Goal: Transaction & Acquisition: Purchase product/service

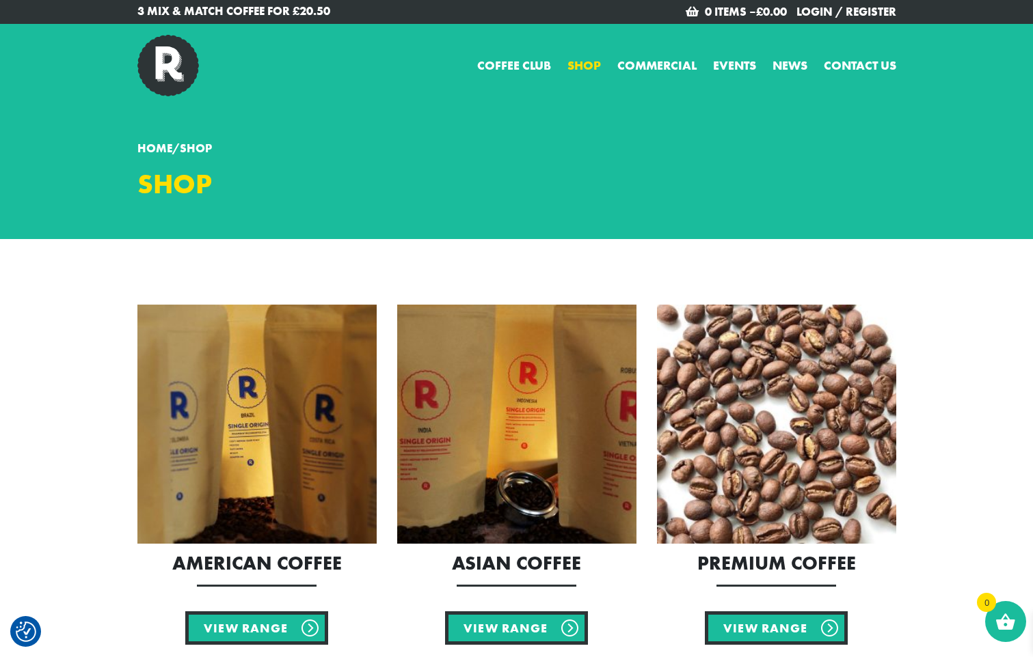
scroll to position [205, 0]
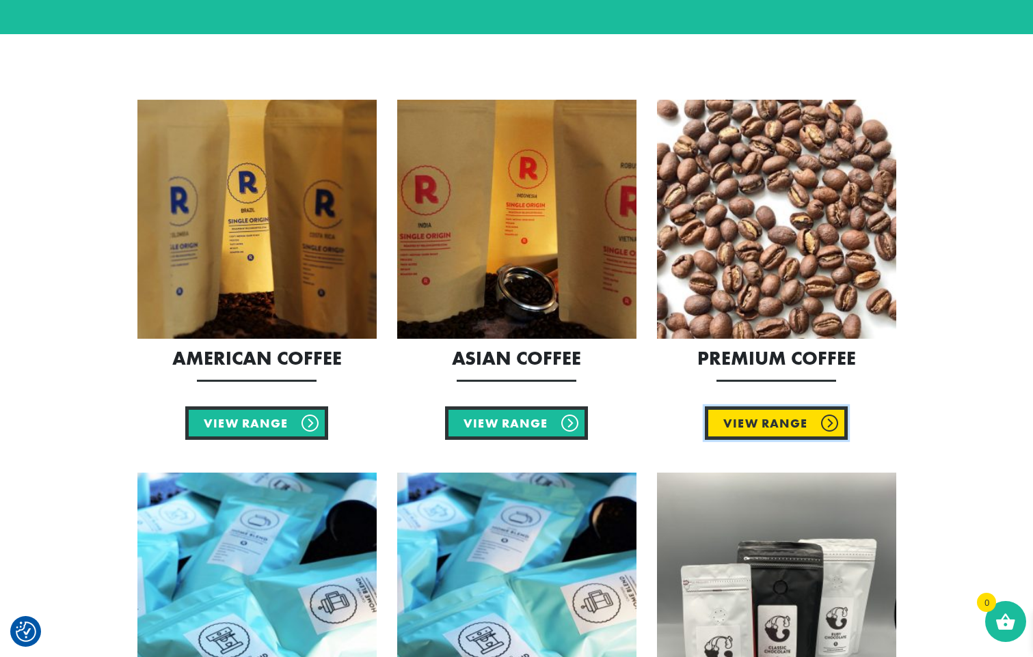
click at [802, 413] on link "View Range" at bounding box center [776, 423] width 143 height 33
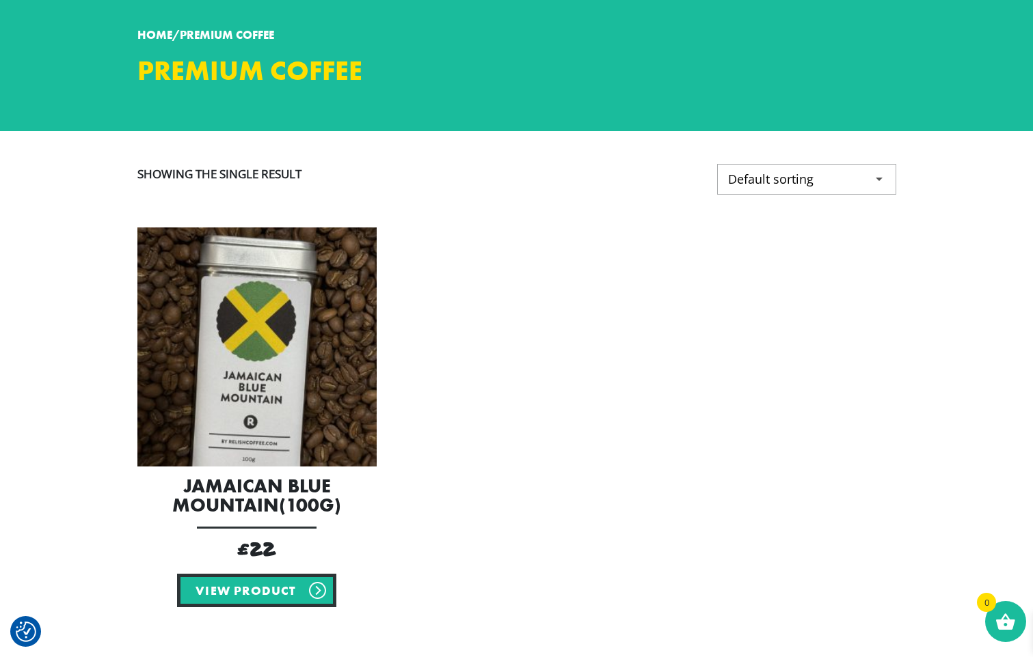
scroll to position [68, 0]
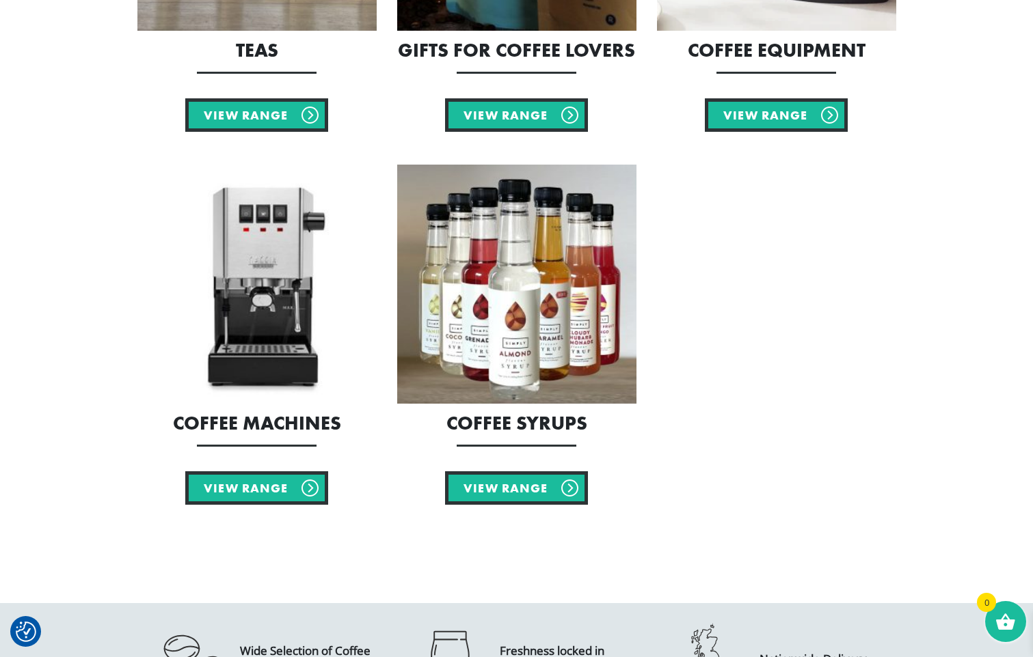
scroll to position [1093, 0]
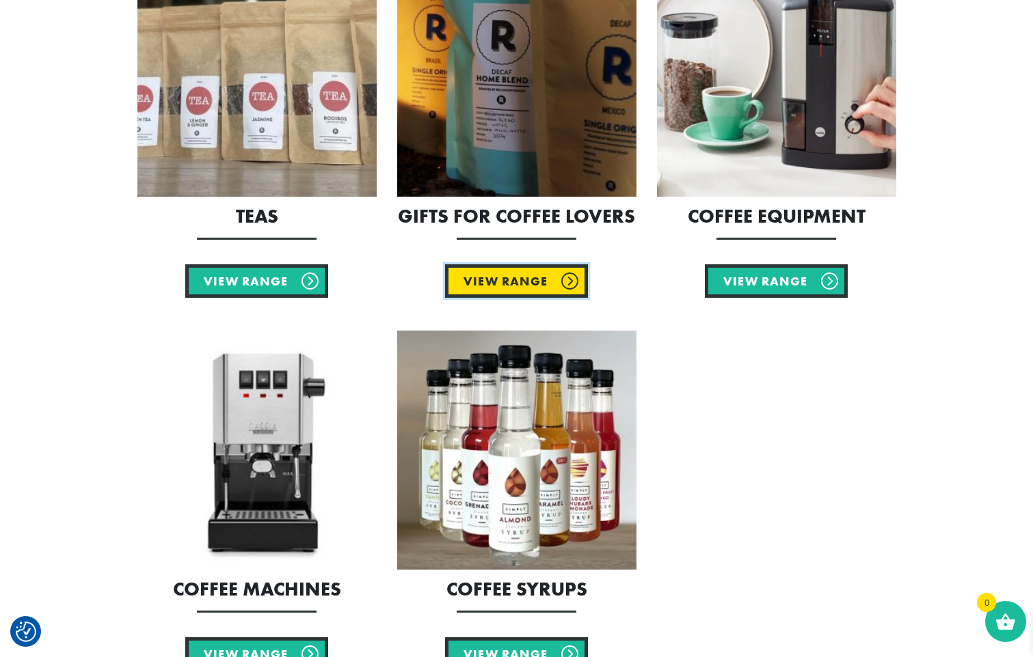
click at [549, 278] on link "View Range" at bounding box center [516, 280] width 143 height 33
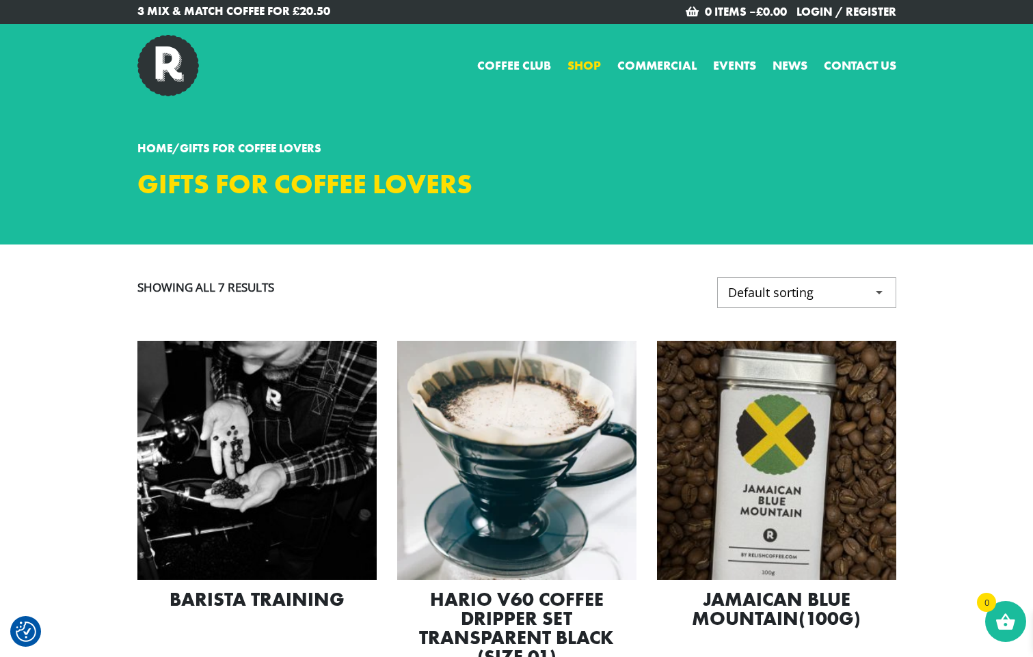
click at [592, 64] on link "Shop" at bounding box center [583, 65] width 33 height 18
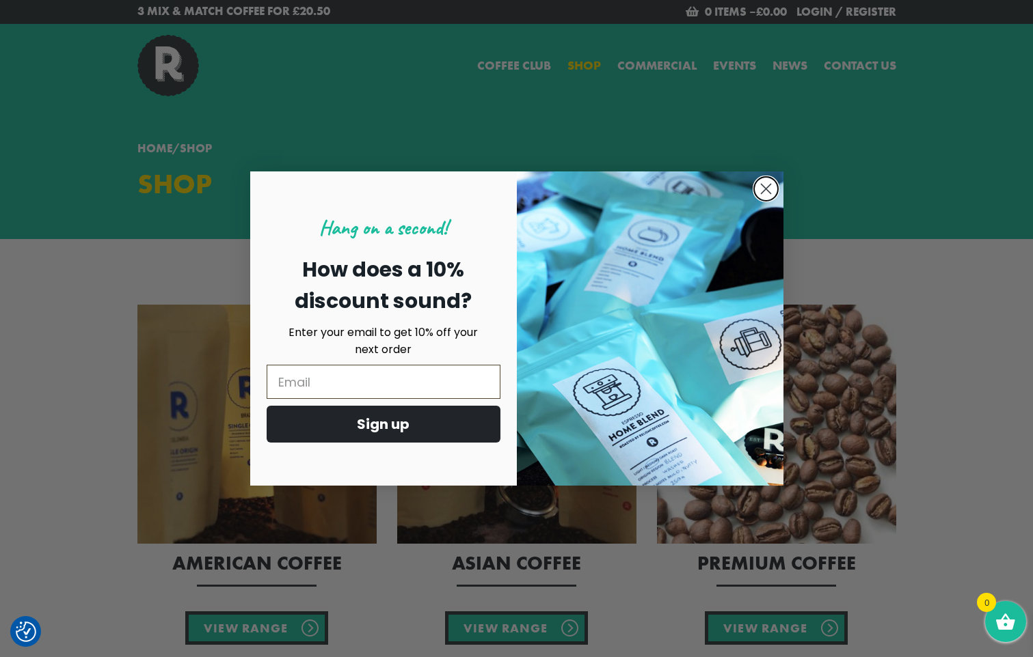
click at [769, 191] on circle "Close dialog" at bounding box center [765, 189] width 23 height 23
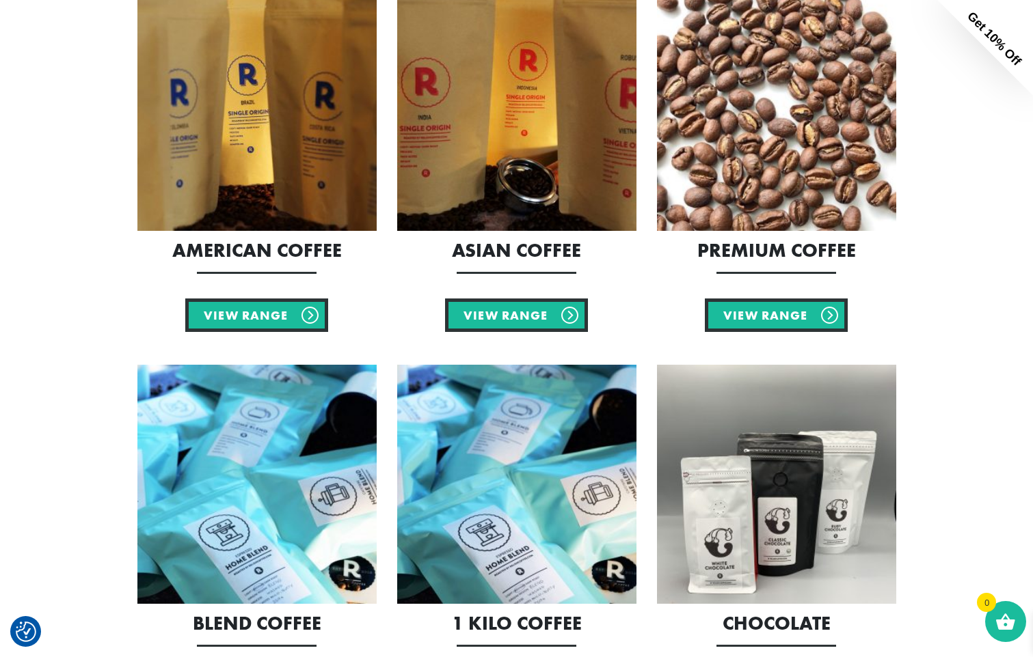
scroll to position [342, 0]
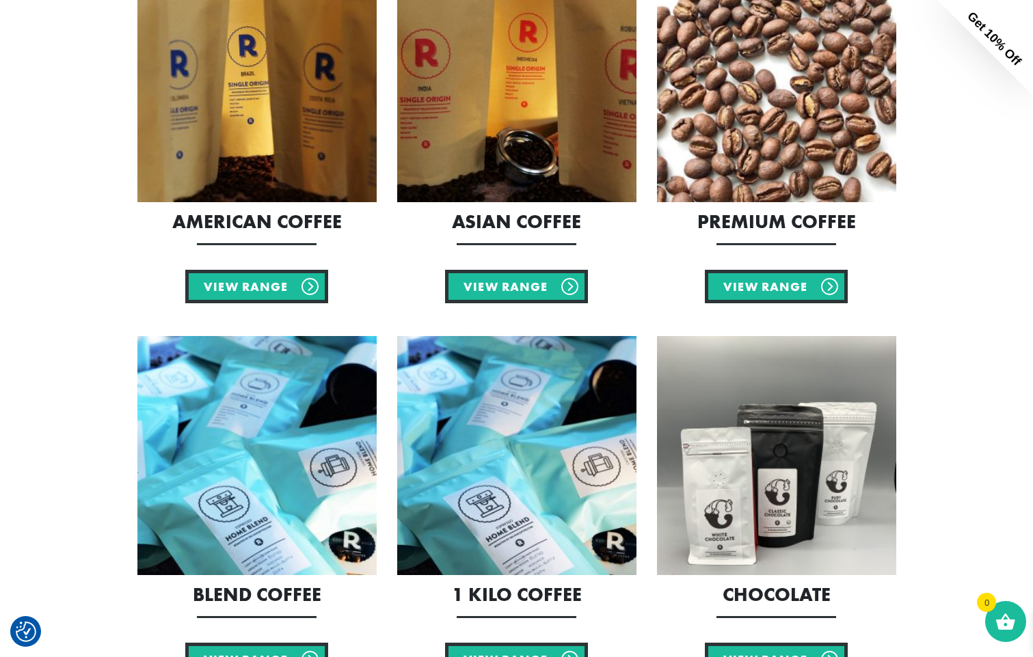
click at [243, 228] on h2 "American Coffee" at bounding box center [256, 222] width 239 height 19
click at [241, 296] on link "View Range" at bounding box center [256, 286] width 143 height 33
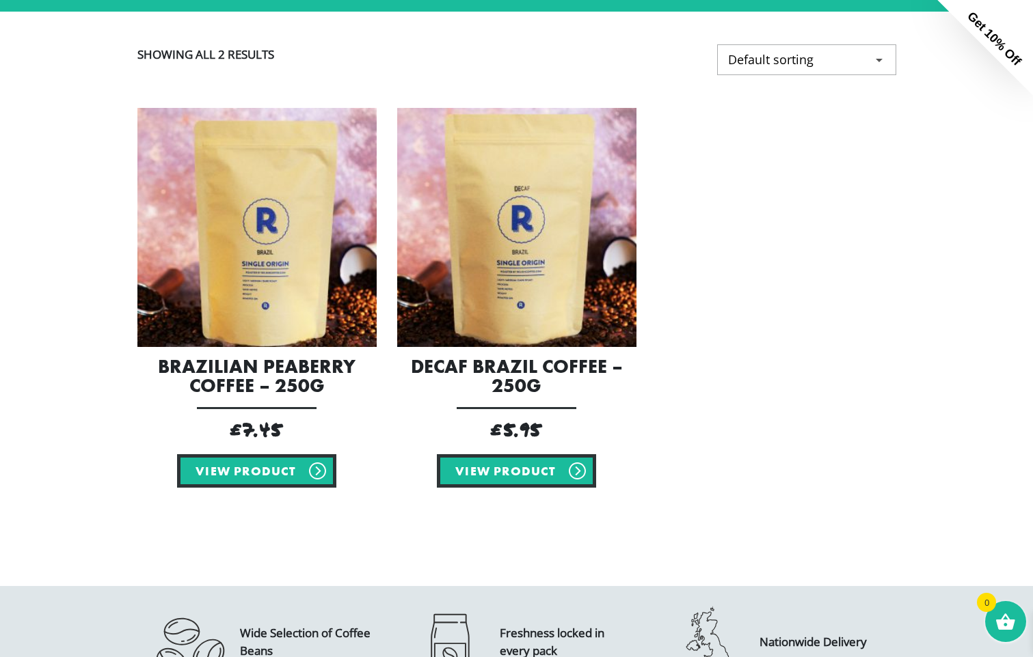
scroll to position [273, 0]
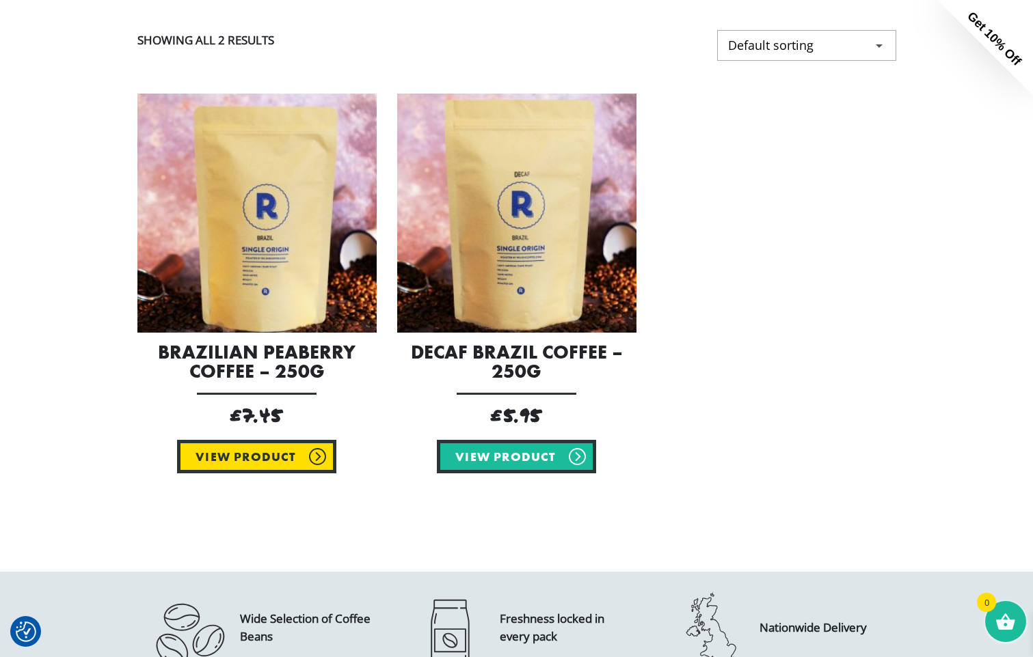
click at [244, 459] on link "View product" at bounding box center [256, 456] width 159 height 33
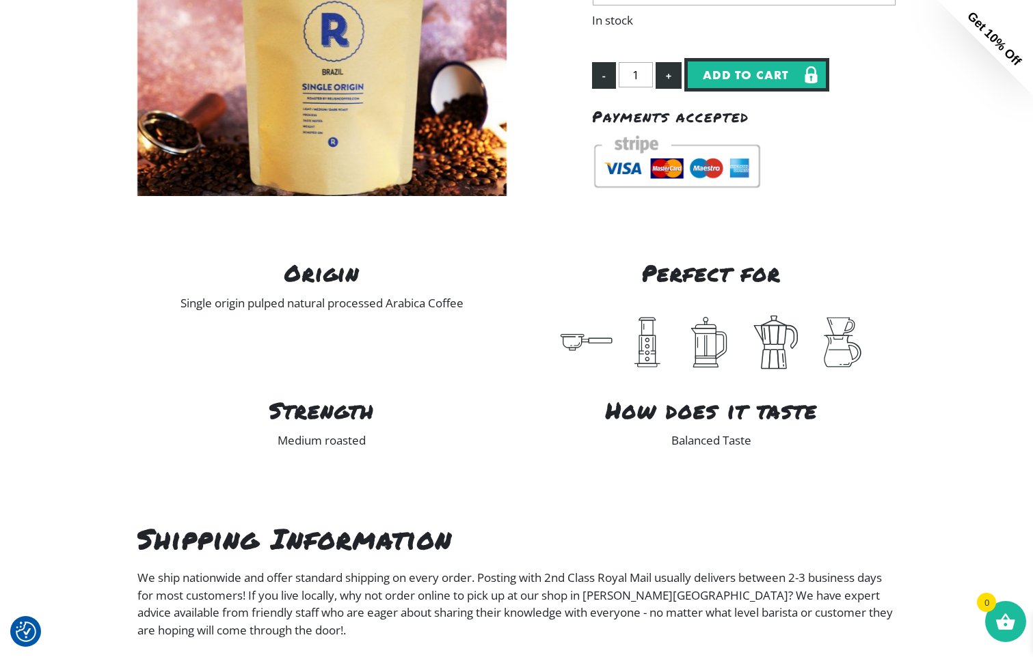
scroll to position [683, 0]
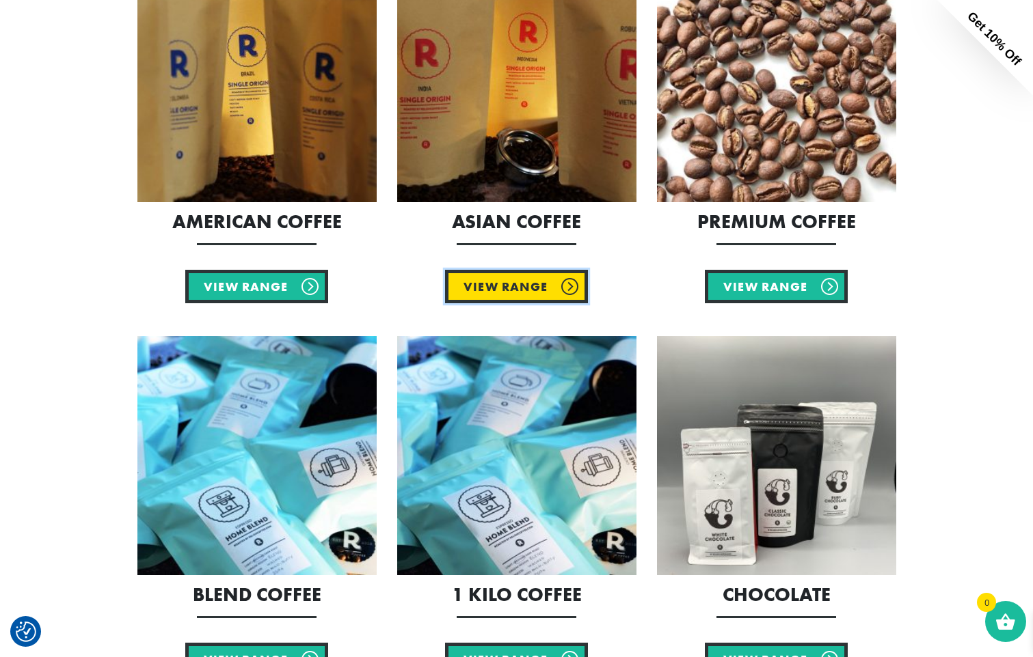
drag, startPoint x: 486, startPoint y: 292, endPoint x: 493, endPoint y: 297, distance: 8.3
click at [486, 292] on link "View Range" at bounding box center [516, 286] width 143 height 33
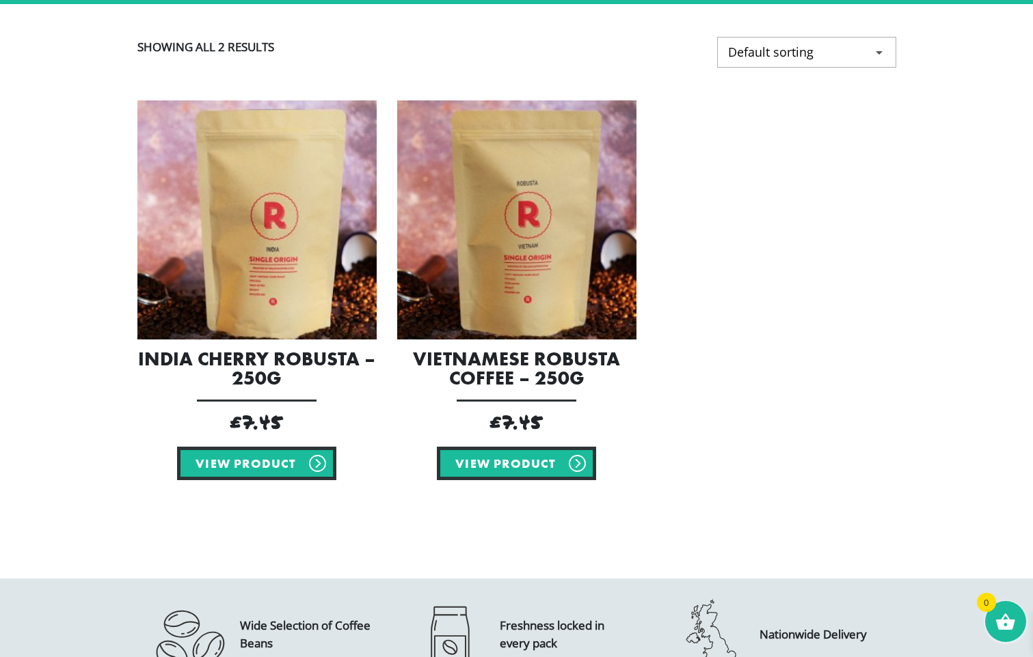
scroll to position [342, 0]
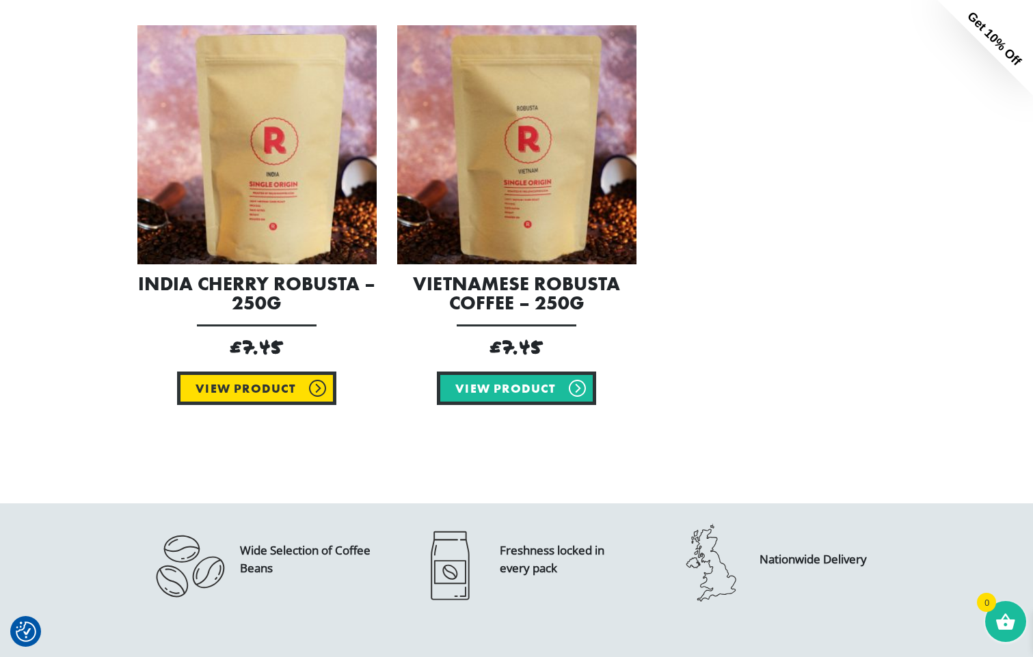
click at [218, 376] on link "View product" at bounding box center [256, 388] width 159 height 33
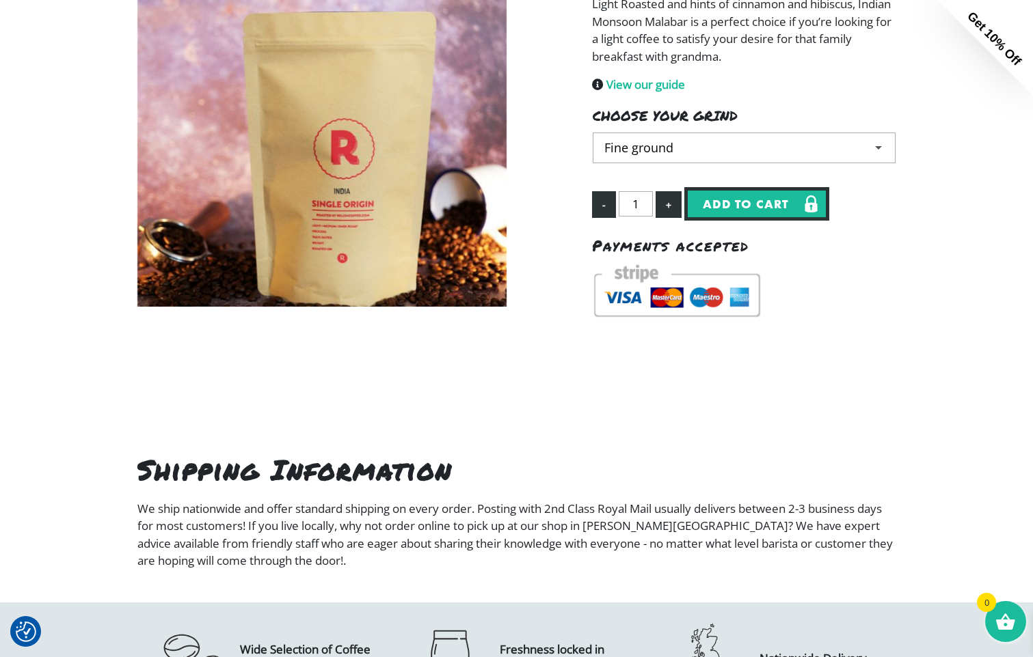
scroll to position [273, 0]
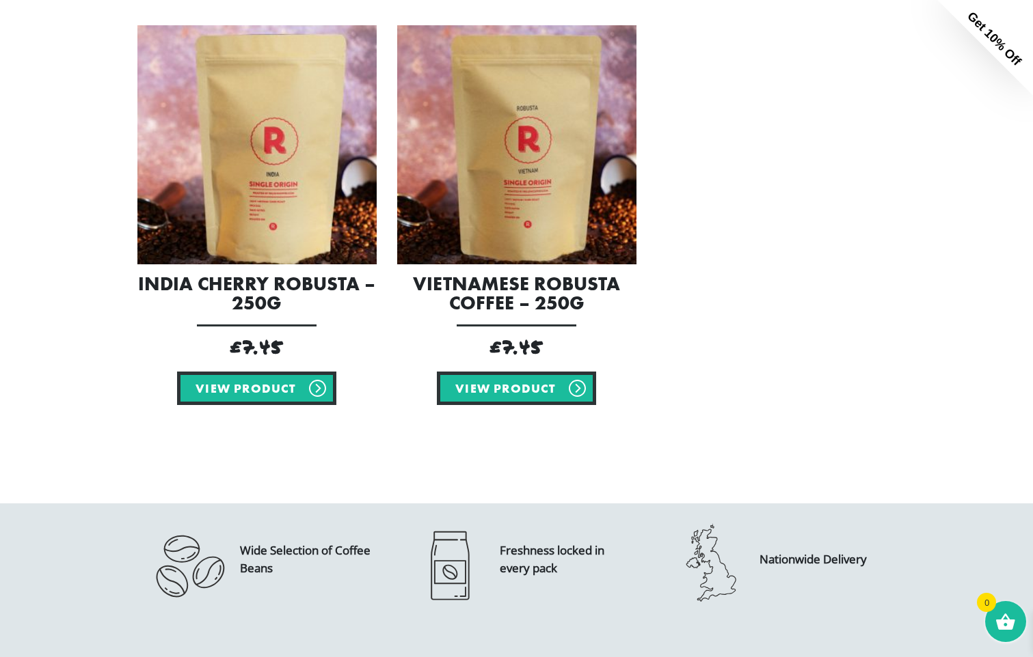
click at [541, 200] on img at bounding box center [516, 144] width 239 height 239
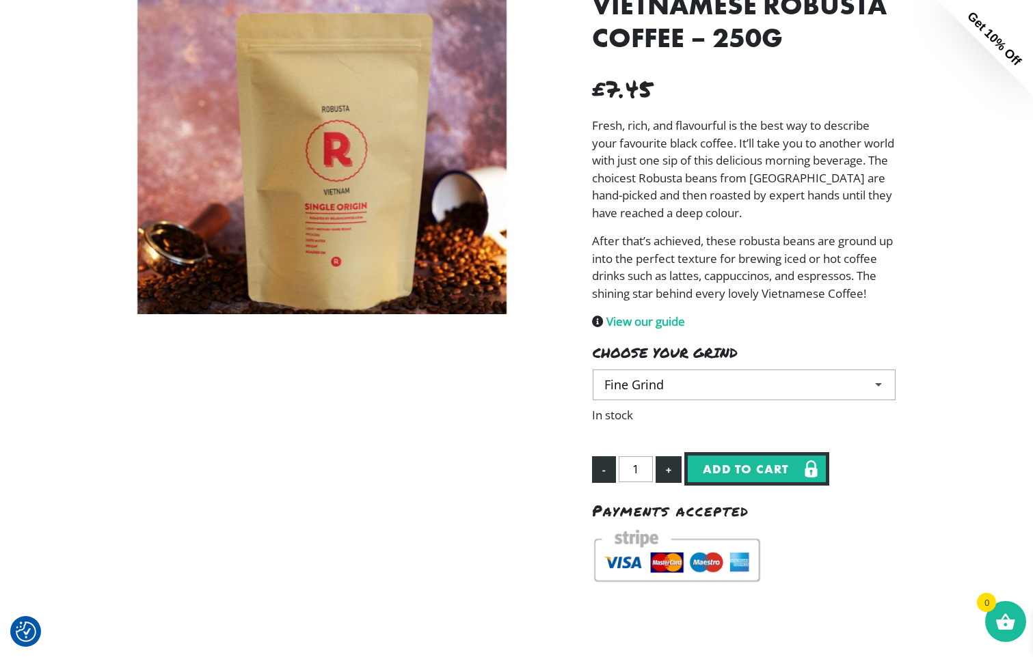
scroll to position [137, 0]
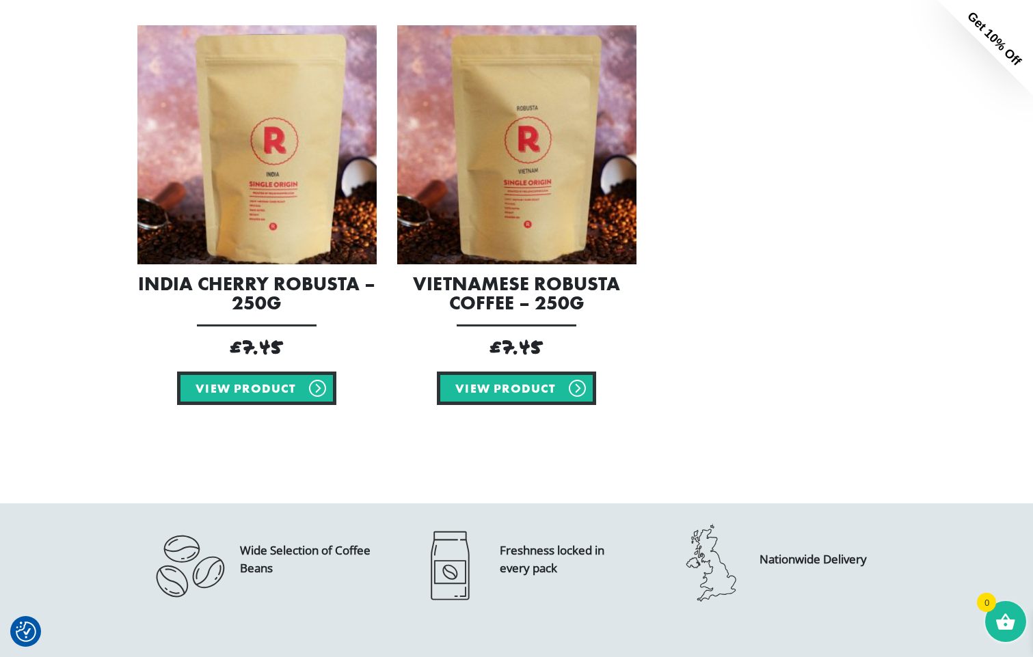
click at [888, 365] on div "India Cherry Robusta – 250g £ 7.45 View product Vietnamese Robusta Coffee – 250…" at bounding box center [516, 231] width 779 height 478
